Goal: Check status: Check status

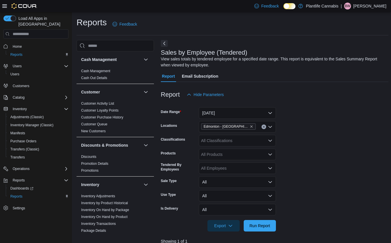
scroll to position [64, 0]
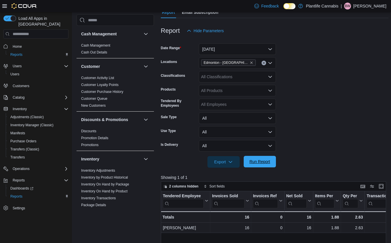
click at [267, 164] on span "Run Report" at bounding box center [260, 162] width 21 height 6
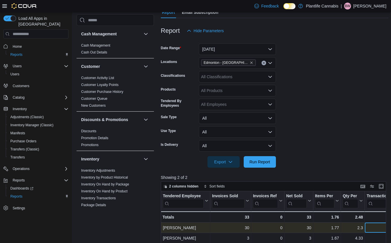
click at [368, 226] on div "$49.64" at bounding box center [389, 228] width 45 height 7
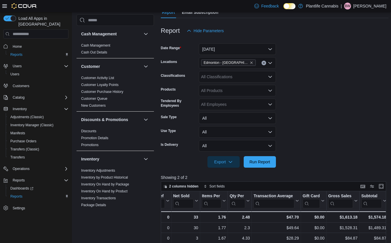
scroll to position [0, 145]
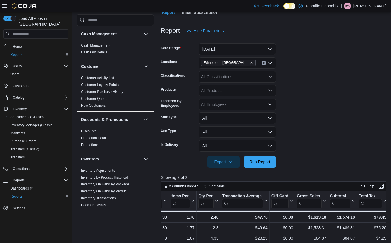
click at [243, 76] on div "All Classifications" at bounding box center [237, 77] width 77 height 12
type input "***"
click at [238, 87] on span "Accessory Group" at bounding box center [226, 87] width 31 height 6
click at [265, 167] on span "Run Report" at bounding box center [259, 162] width 25 height 12
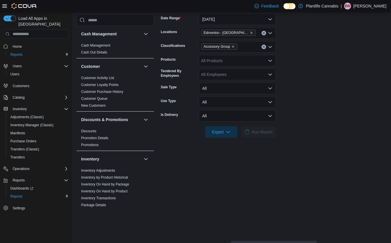
scroll to position [177, 0]
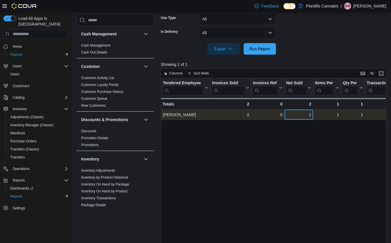
click at [294, 119] on div "2 - Net Sold, column 4, row 1" at bounding box center [299, 115] width 29 height 10
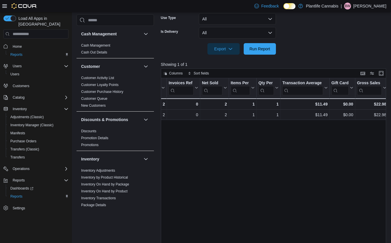
scroll to position [0, 113]
